Goal: Information Seeking & Learning: Compare options

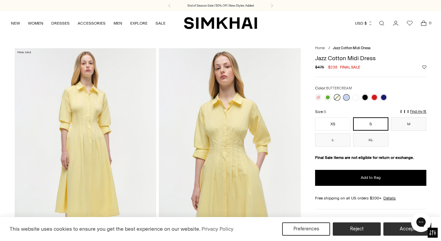
click at [335, 98] on link at bounding box center [337, 97] width 7 height 7
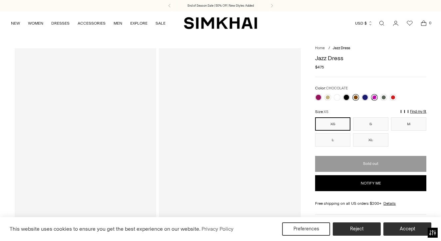
click at [356, 99] on link at bounding box center [355, 97] width 7 height 7
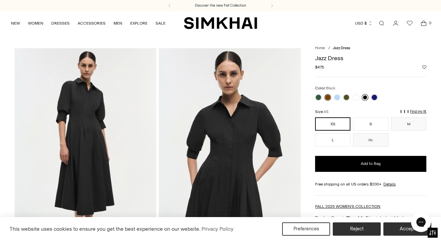
click at [364, 98] on link at bounding box center [365, 97] width 7 height 7
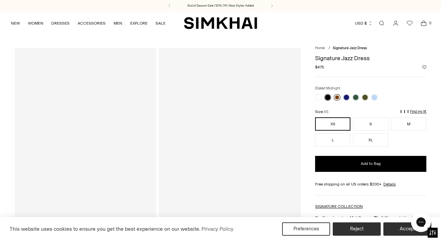
click at [347, 96] on link at bounding box center [346, 97] width 7 height 7
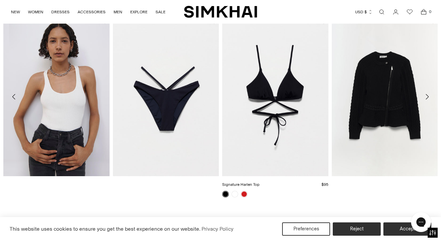
scroll to position [916, 0]
click at [428, 101] on icon "Move to next carousel slide" at bounding box center [427, 97] width 8 height 8
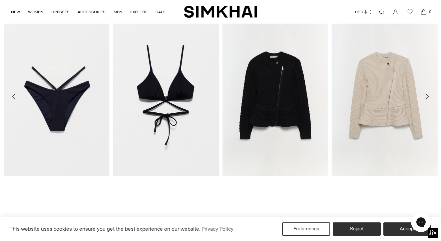
click at [428, 101] on icon "Move to next carousel slide" at bounding box center [427, 97] width 8 height 8
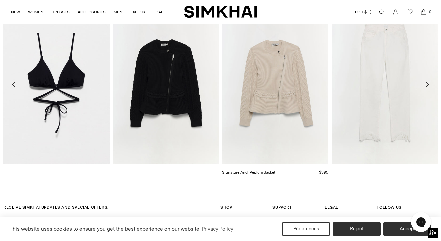
scroll to position [929, 0]
click at [428, 89] on icon "Move to next carousel slide" at bounding box center [427, 85] width 8 height 8
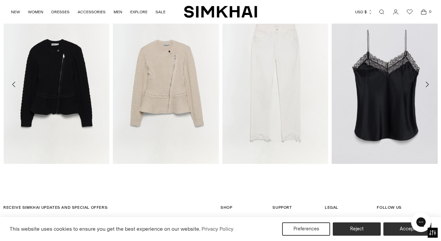
click at [426, 89] on icon "Move to next carousel slide" at bounding box center [427, 85] width 8 height 8
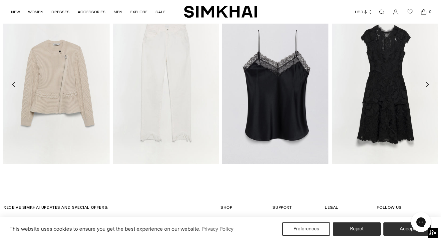
click at [426, 89] on icon "Move to next carousel slide" at bounding box center [427, 85] width 8 height 8
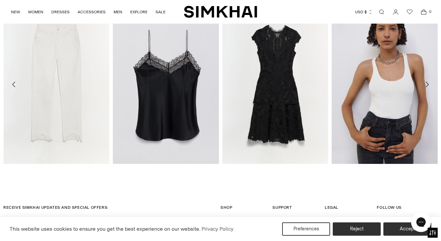
click at [426, 86] on button "Move to next carousel slide" at bounding box center [426, 84] width 15 height 15
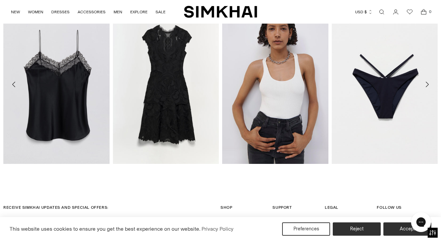
click at [427, 87] on icon "Move to next carousel slide" at bounding box center [427, 85] width 8 height 8
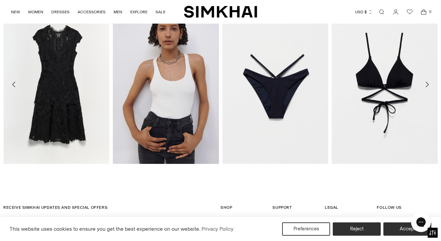
click at [427, 87] on icon "Move to next carousel slide" at bounding box center [427, 85] width 8 height 8
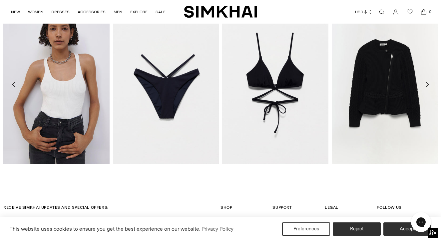
click at [427, 87] on icon "Move to next carousel slide" at bounding box center [427, 85] width 8 height 8
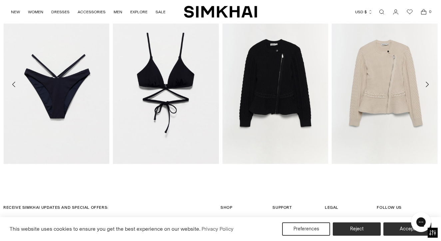
click at [427, 87] on icon "Move to next carousel slide" at bounding box center [427, 85] width 8 height 8
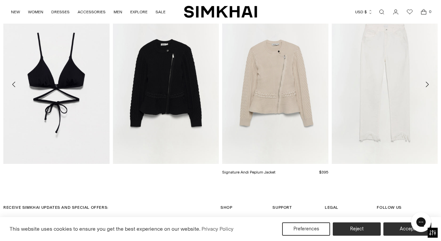
click at [0, 0] on img "Signature Andi Peplum Jacket" at bounding box center [0, 0] width 0 height 0
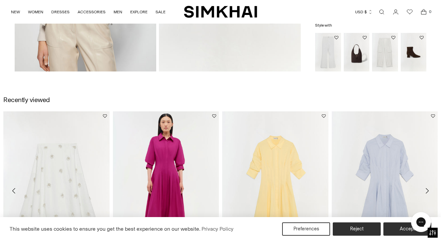
scroll to position [618, 0]
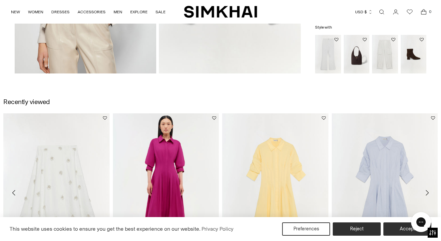
click at [425, 191] on icon "Move to next carousel slide" at bounding box center [427, 193] width 8 height 8
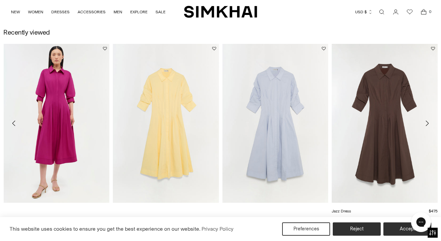
scroll to position [686, 0]
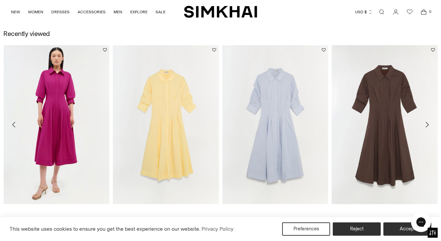
click at [427, 124] on icon "Move to next carousel slide" at bounding box center [427, 125] width 8 height 8
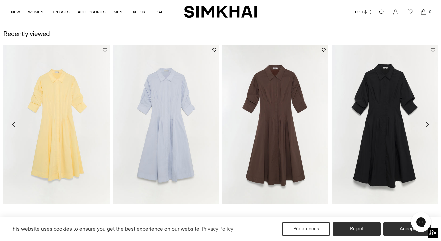
click at [427, 124] on icon "Move to next carousel slide" at bounding box center [426, 124] width 3 height 5
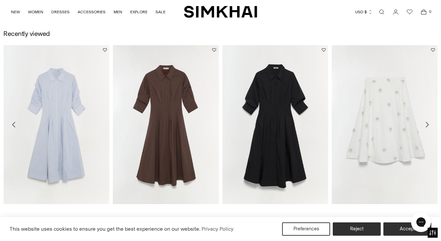
click at [427, 124] on icon "Move to next carousel slide" at bounding box center [426, 124] width 3 height 5
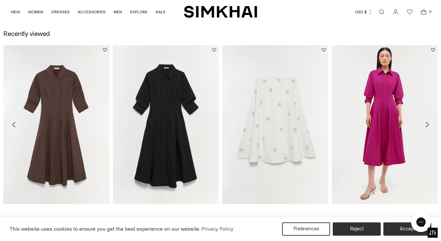
click at [427, 124] on icon "Move to next carousel slide" at bounding box center [426, 124] width 3 height 5
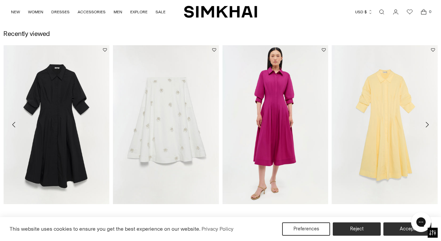
click at [427, 124] on icon "Move to next carousel slide" at bounding box center [426, 124] width 3 height 5
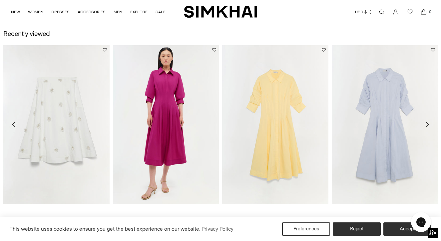
click at [427, 124] on icon "Move to next carousel slide" at bounding box center [426, 124] width 3 height 5
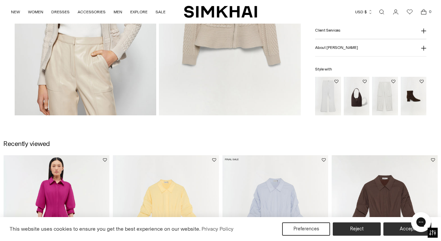
scroll to position [532, 0]
